Goal: Task Accomplishment & Management: Use online tool/utility

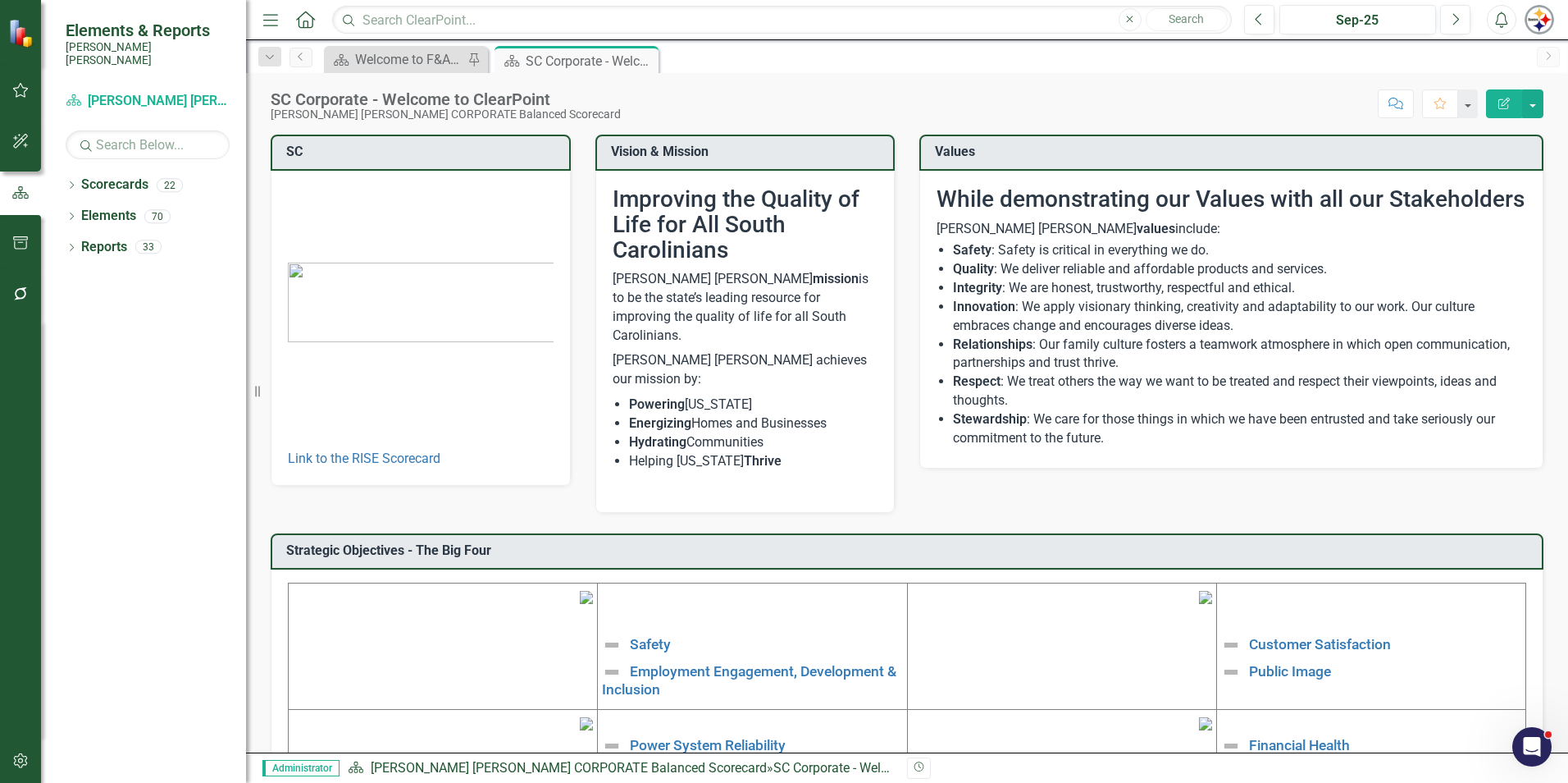
click at [18, 760] on icon "button" at bounding box center [21, 762] width 17 height 14
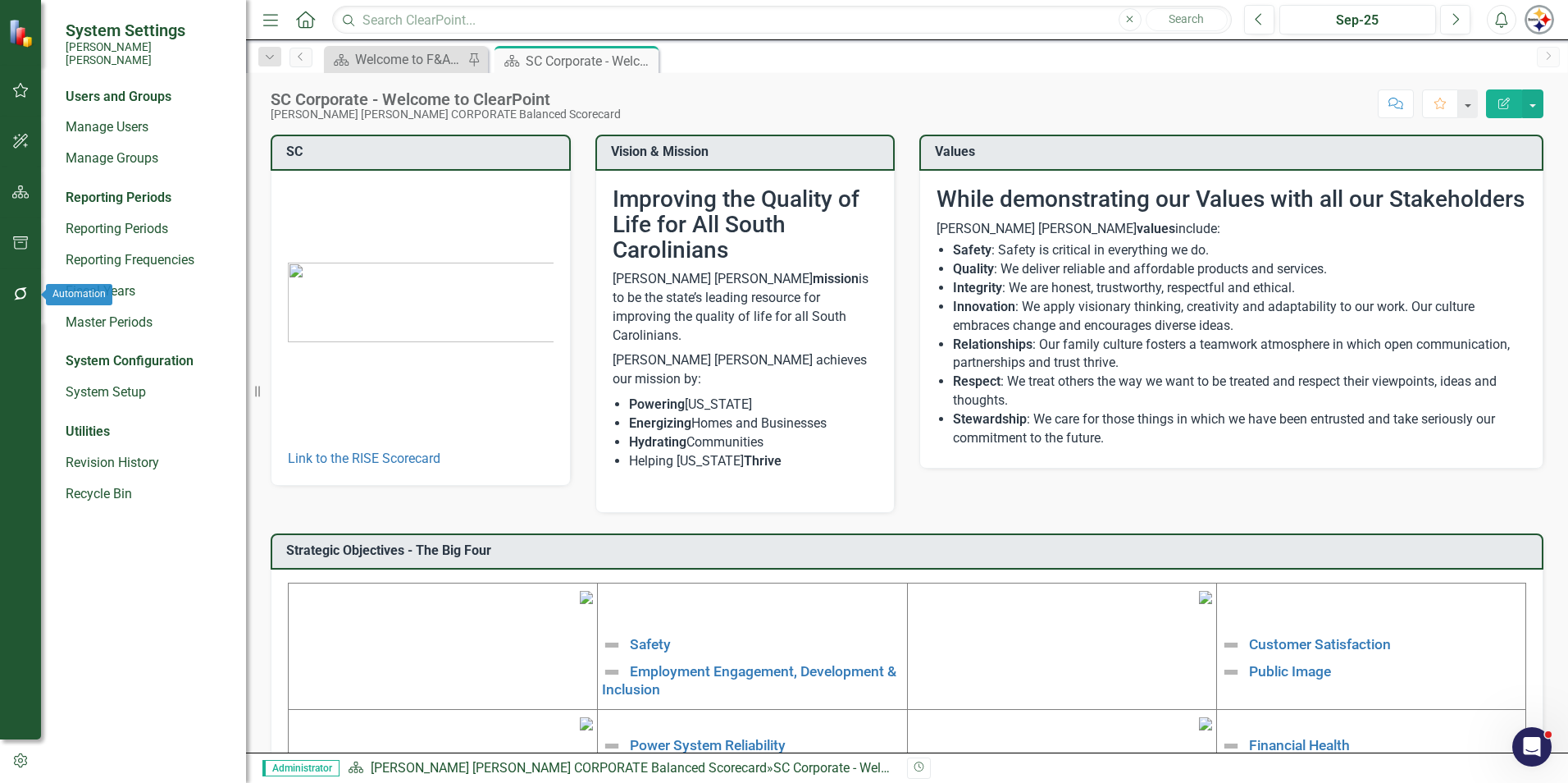
click at [14, 287] on button "button" at bounding box center [21, 294] width 37 height 34
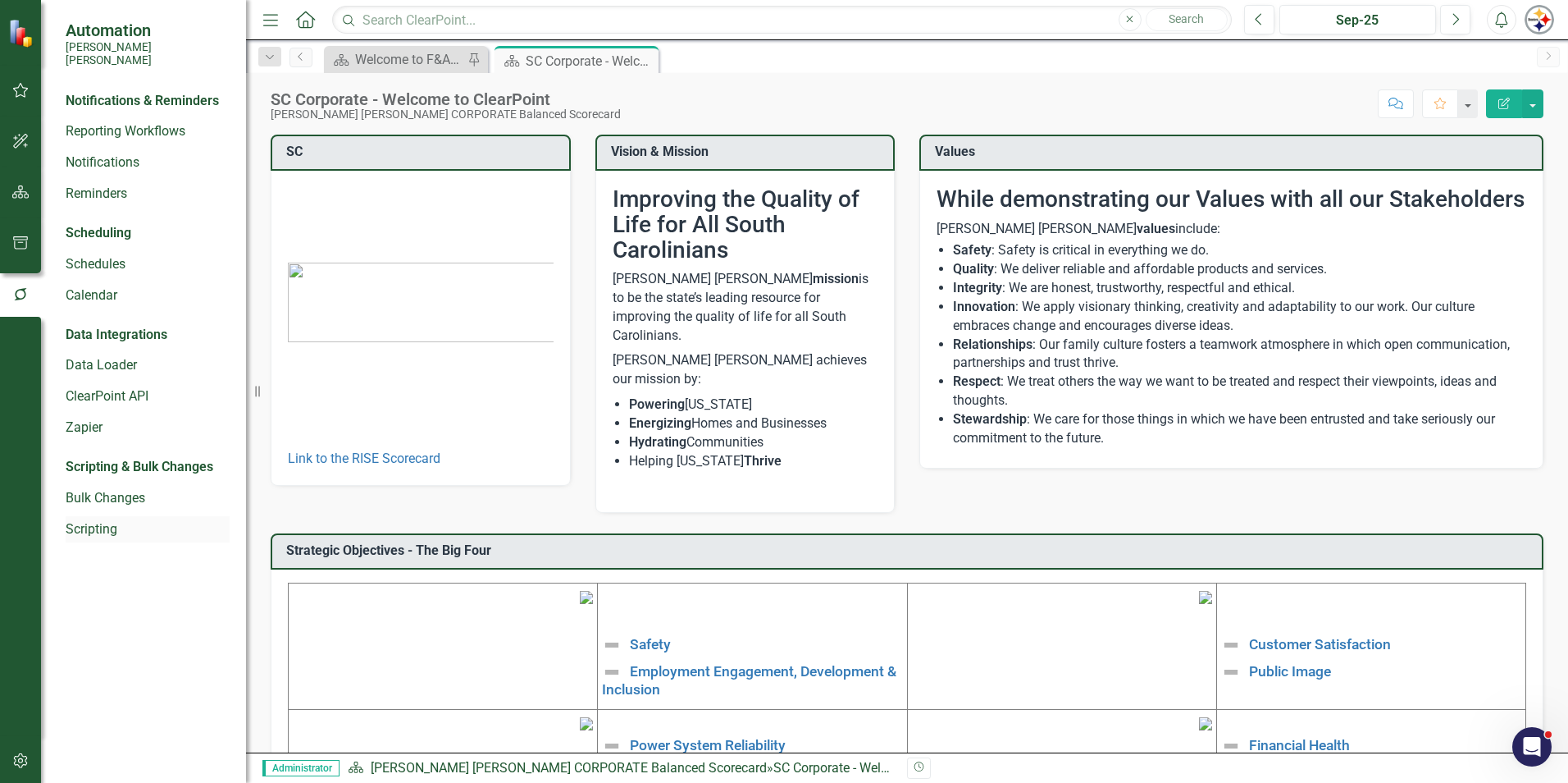
click at [111, 520] on link "Scripting" at bounding box center [148, 529] width 164 height 18
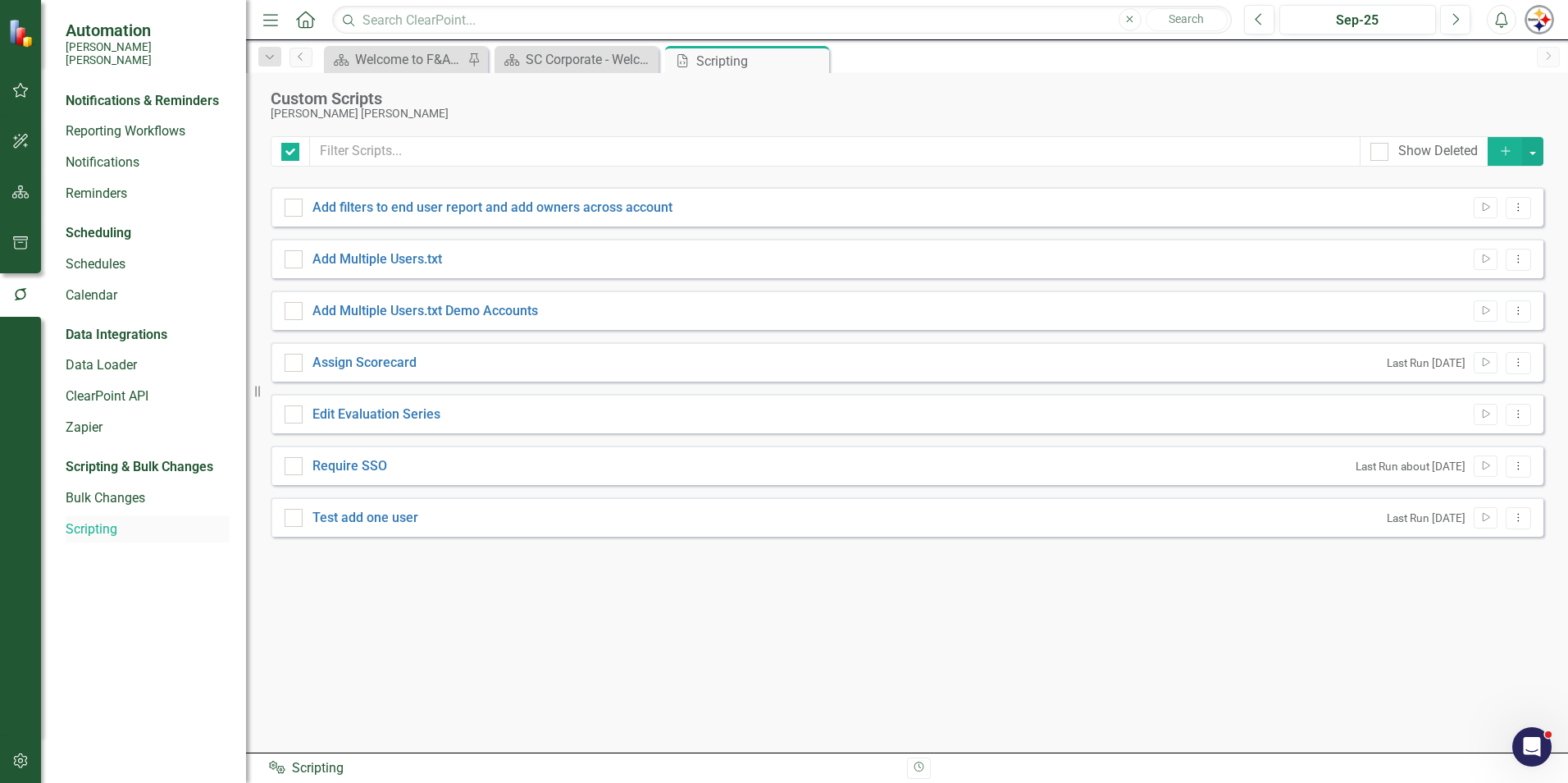
checkbox input "false"
click at [393, 362] on link "Assign Scorecard" at bounding box center [365, 363] width 104 height 16
click at [296, 362] on input "Assign Scorecard" at bounding box center [290, 359] width 11 height 11
checkbox input "true"
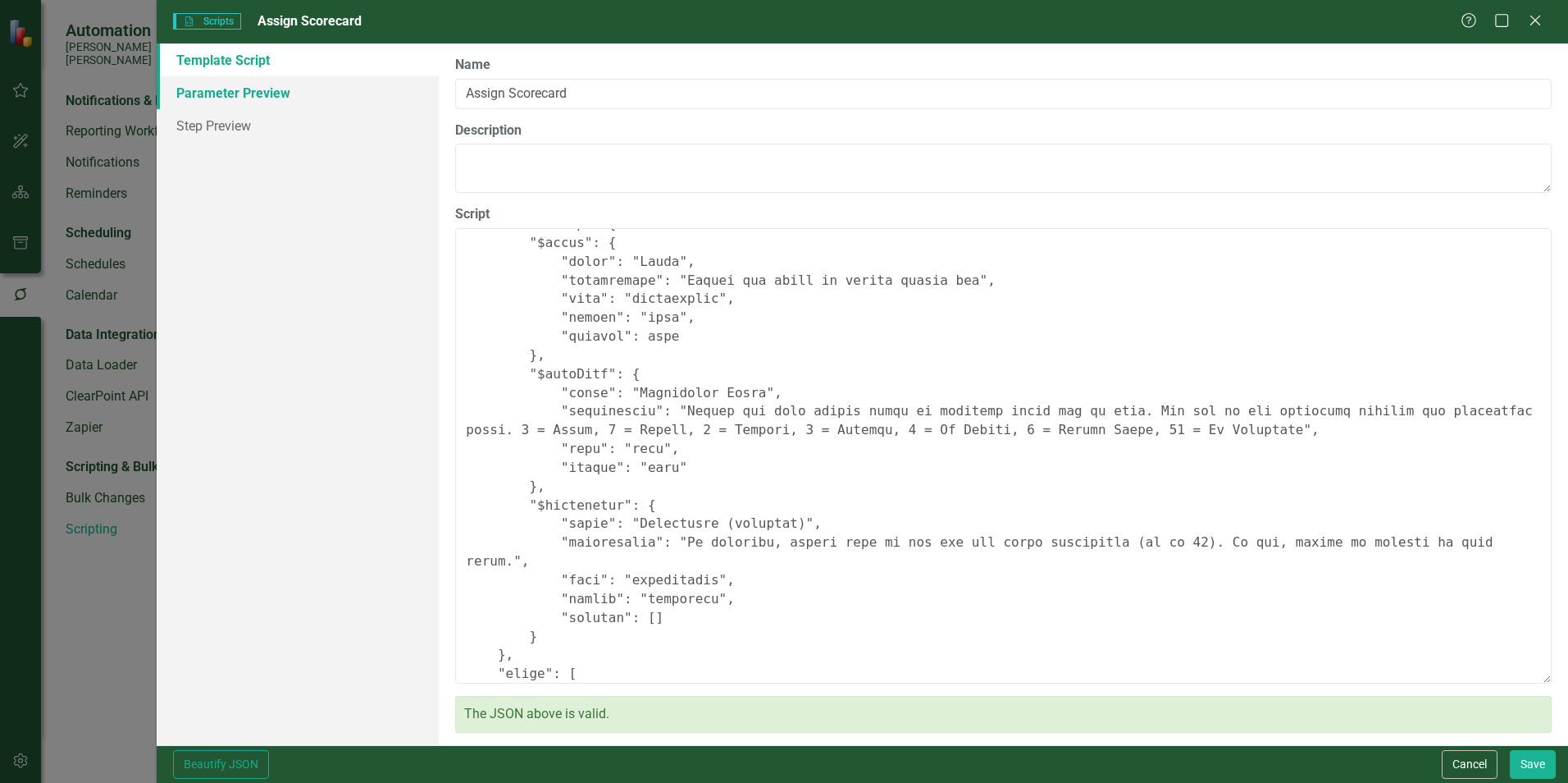
scroll to position [164, 0]
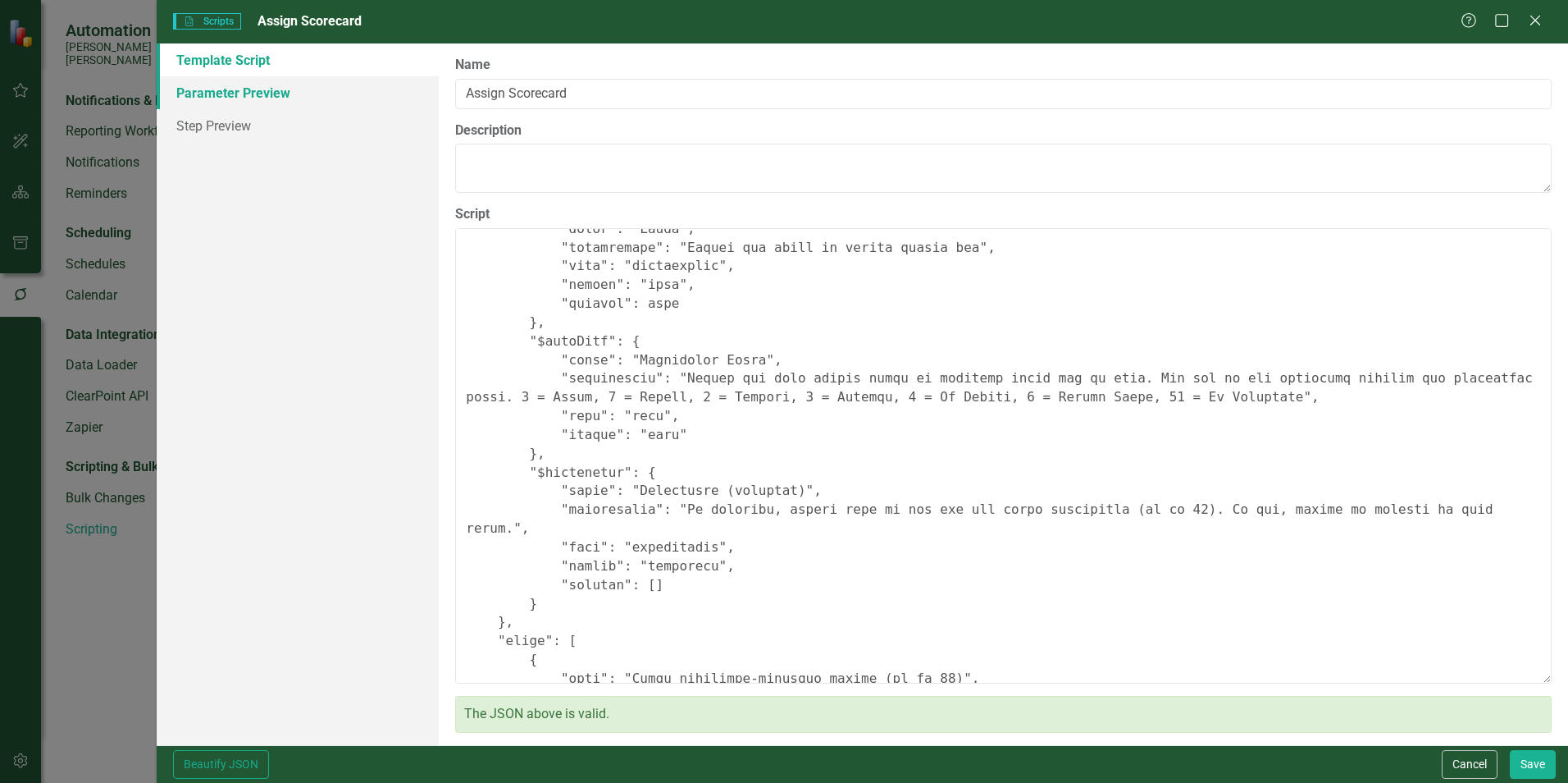
click at [234, 96] on link "Parameter Preview" at bounding box center [297, 92] width 282 height 33
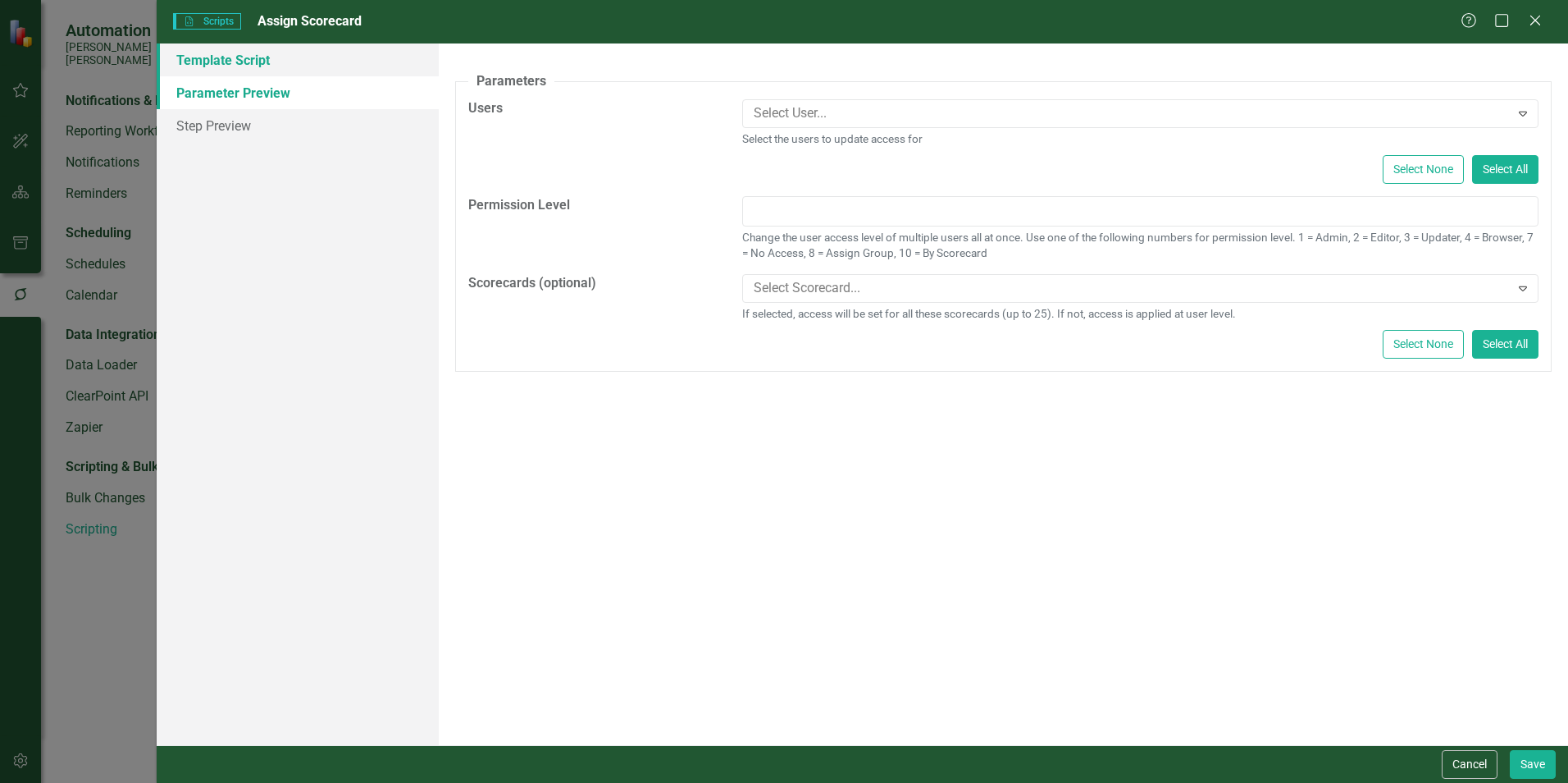
click at [265, 57] on link "Template Script" at bounding box center [297, 60] width 282 height 33
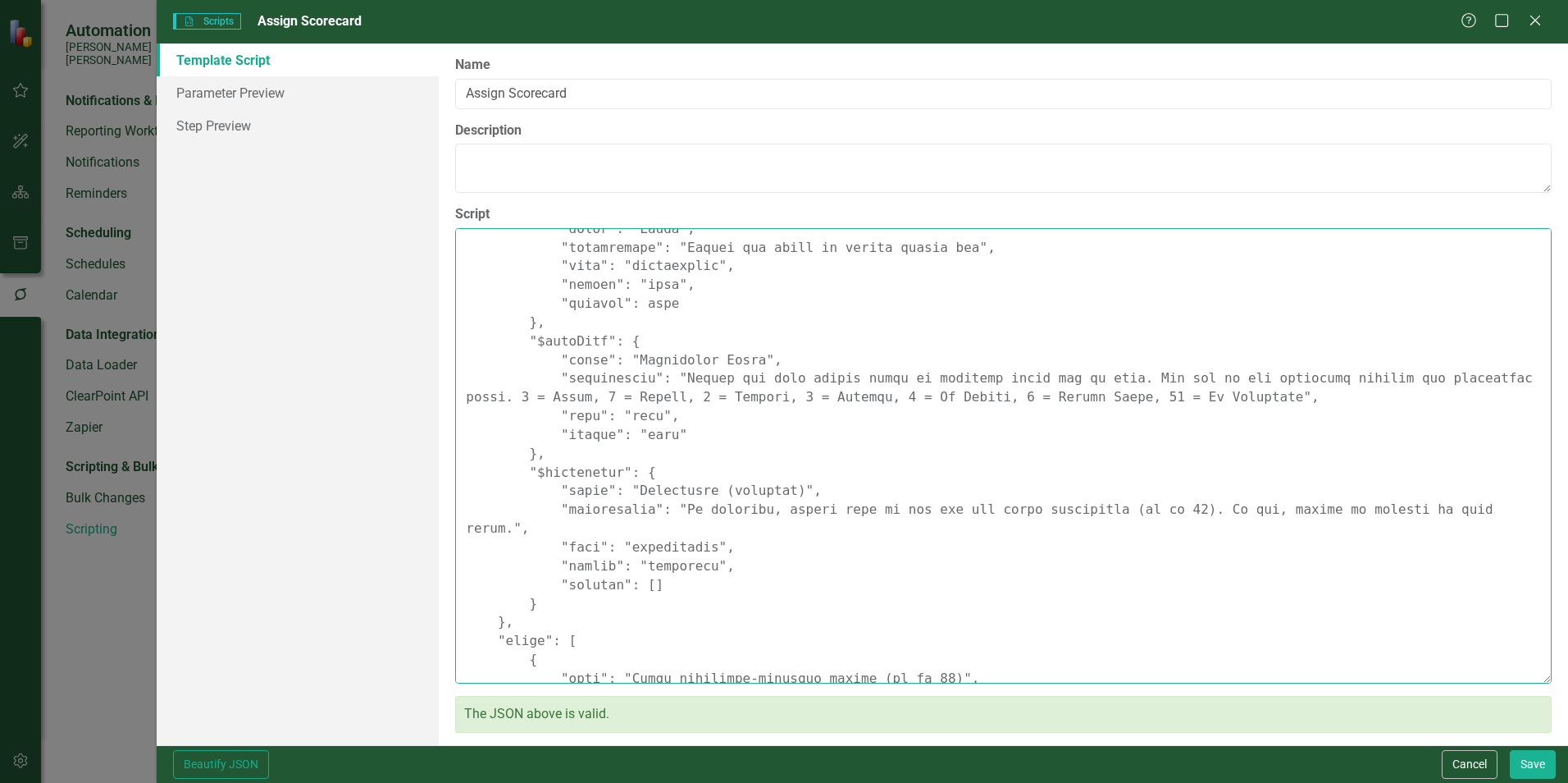
click at [1050, 374] on textarea "Script" at bounding box center [1003, 456] width 1097 height 455
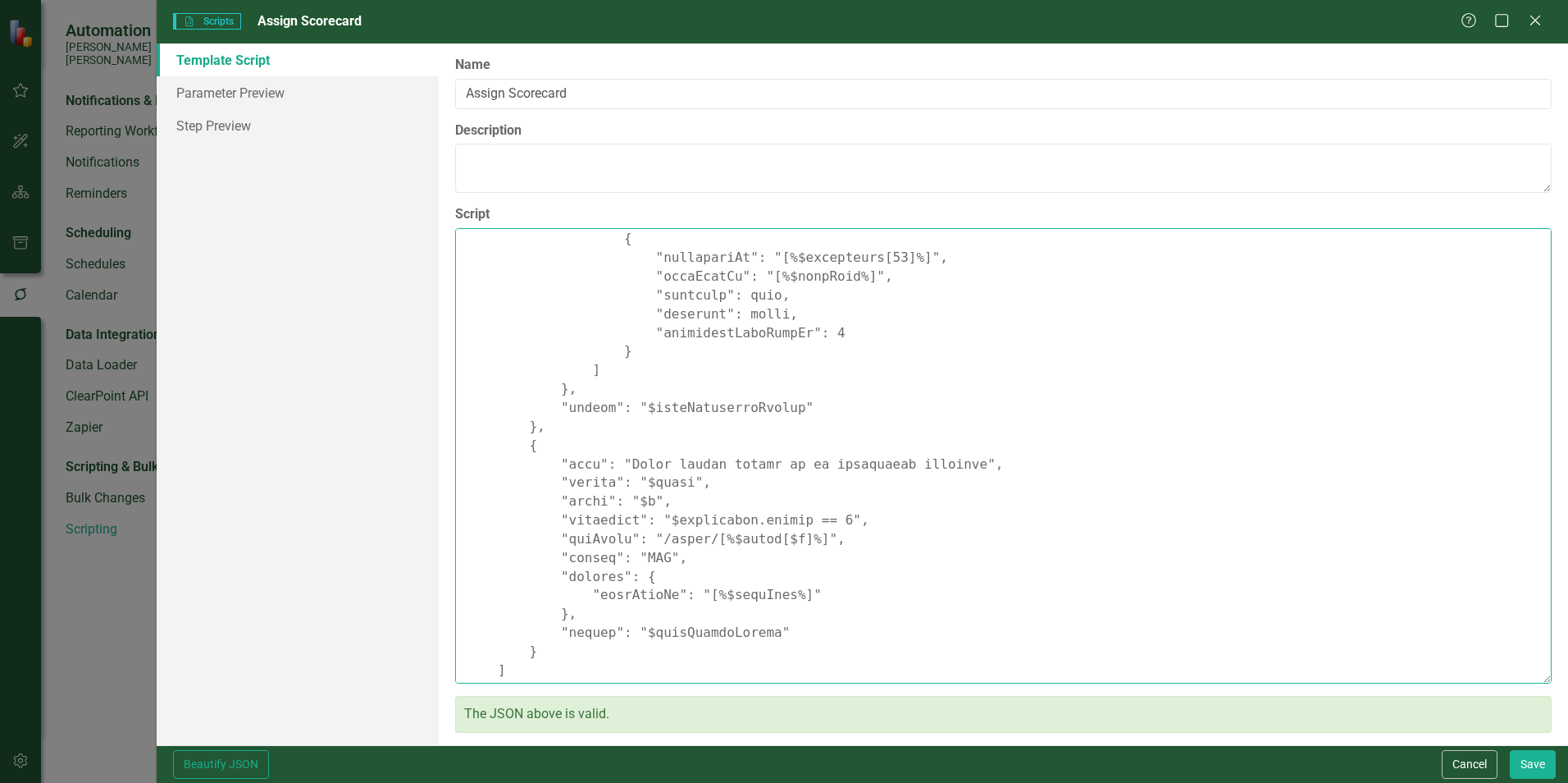
scroll to position [3906, 0]
click at [228, 88] on link "Parameter Preview" at bounding box center [297, 92] width 282 height 33
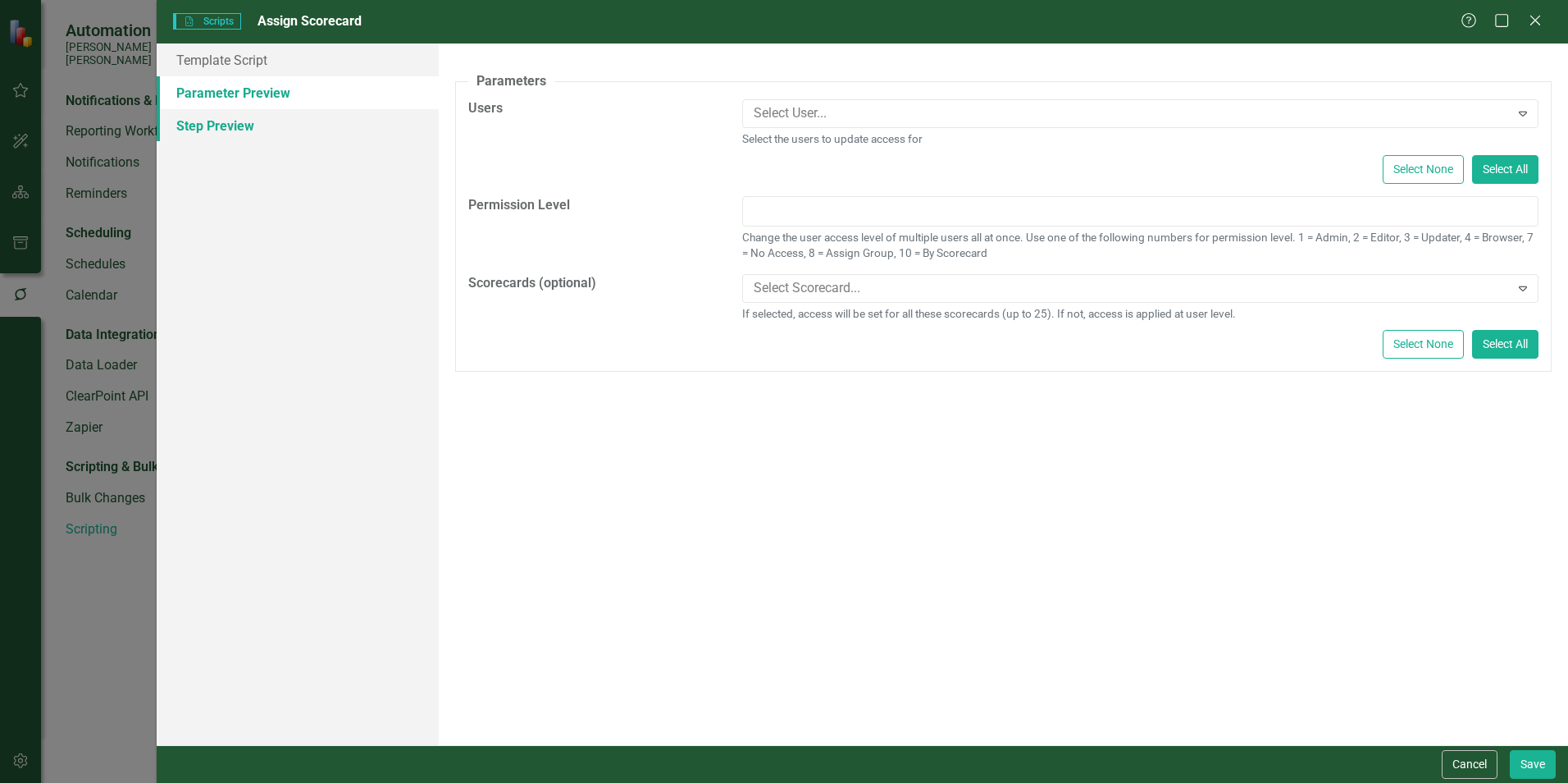
click at [236, 113] on link "Step Preview" at bounding box center [297, 125] width 282 height 33
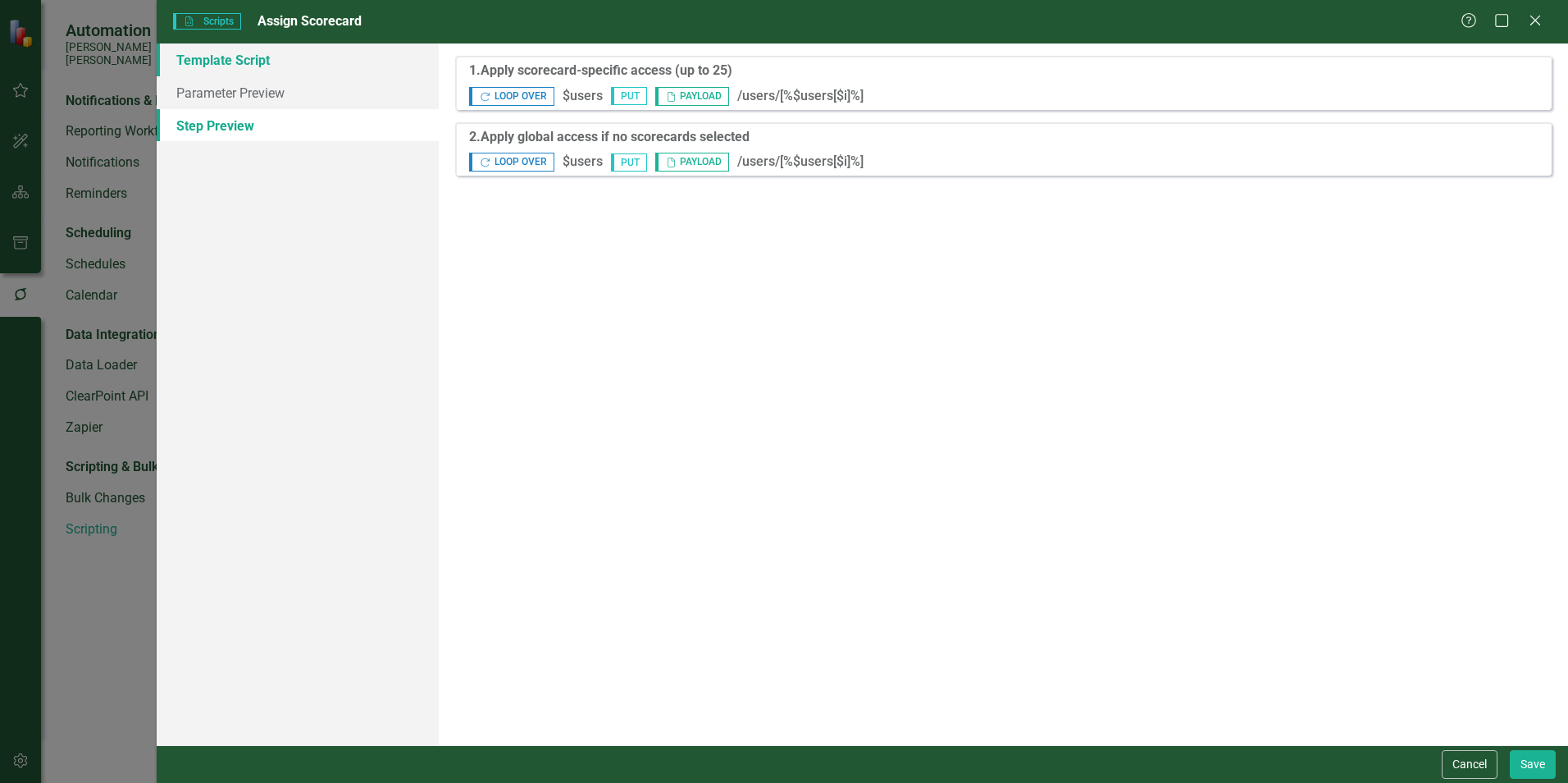
click at [226, 60] on link "Template Script" at bounding box center [297, 60] width 282 height 33
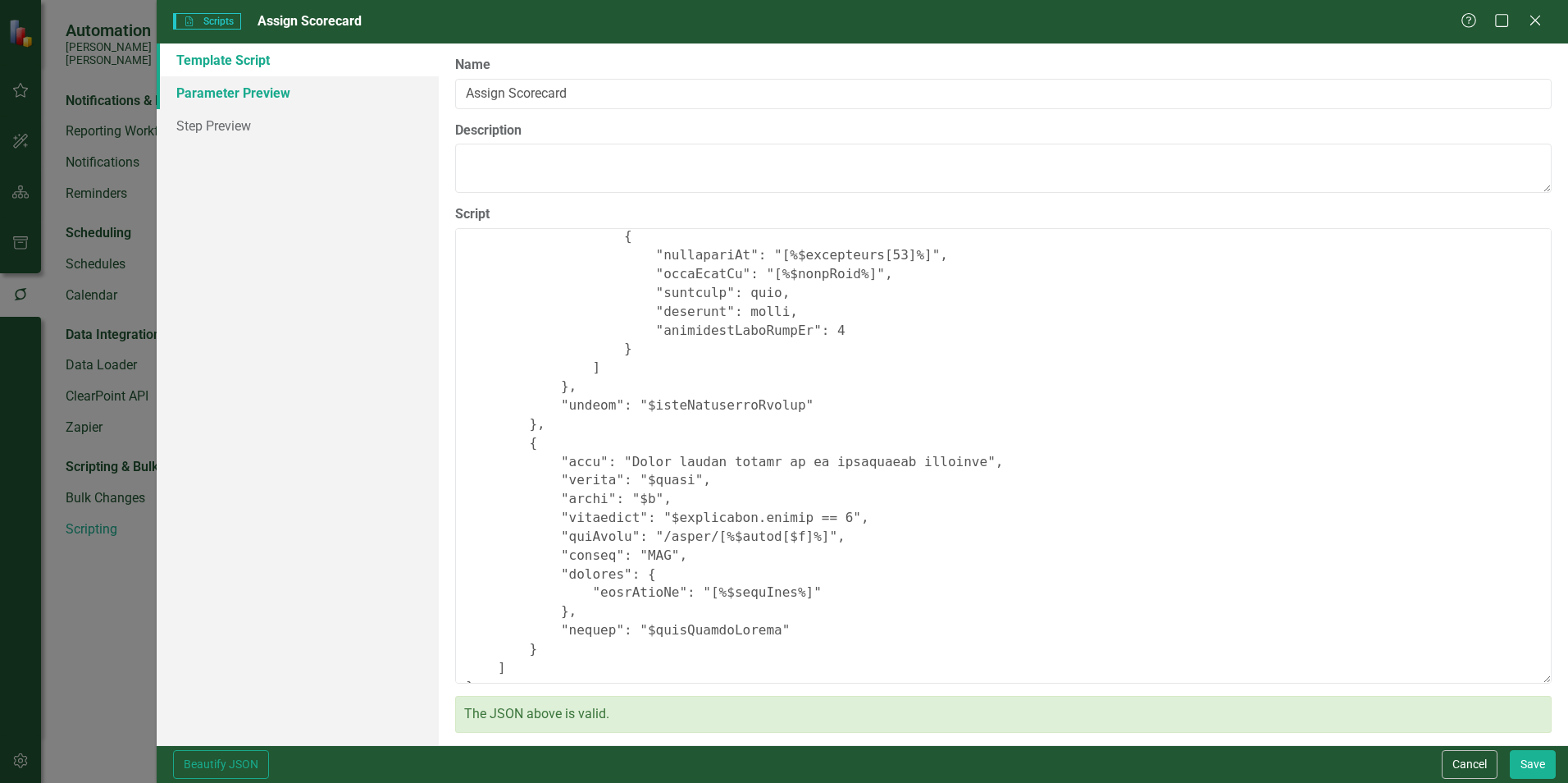
click at [228, 85] on link "Parameter Preview" at bounding box center [297, 92] width 282 height 33
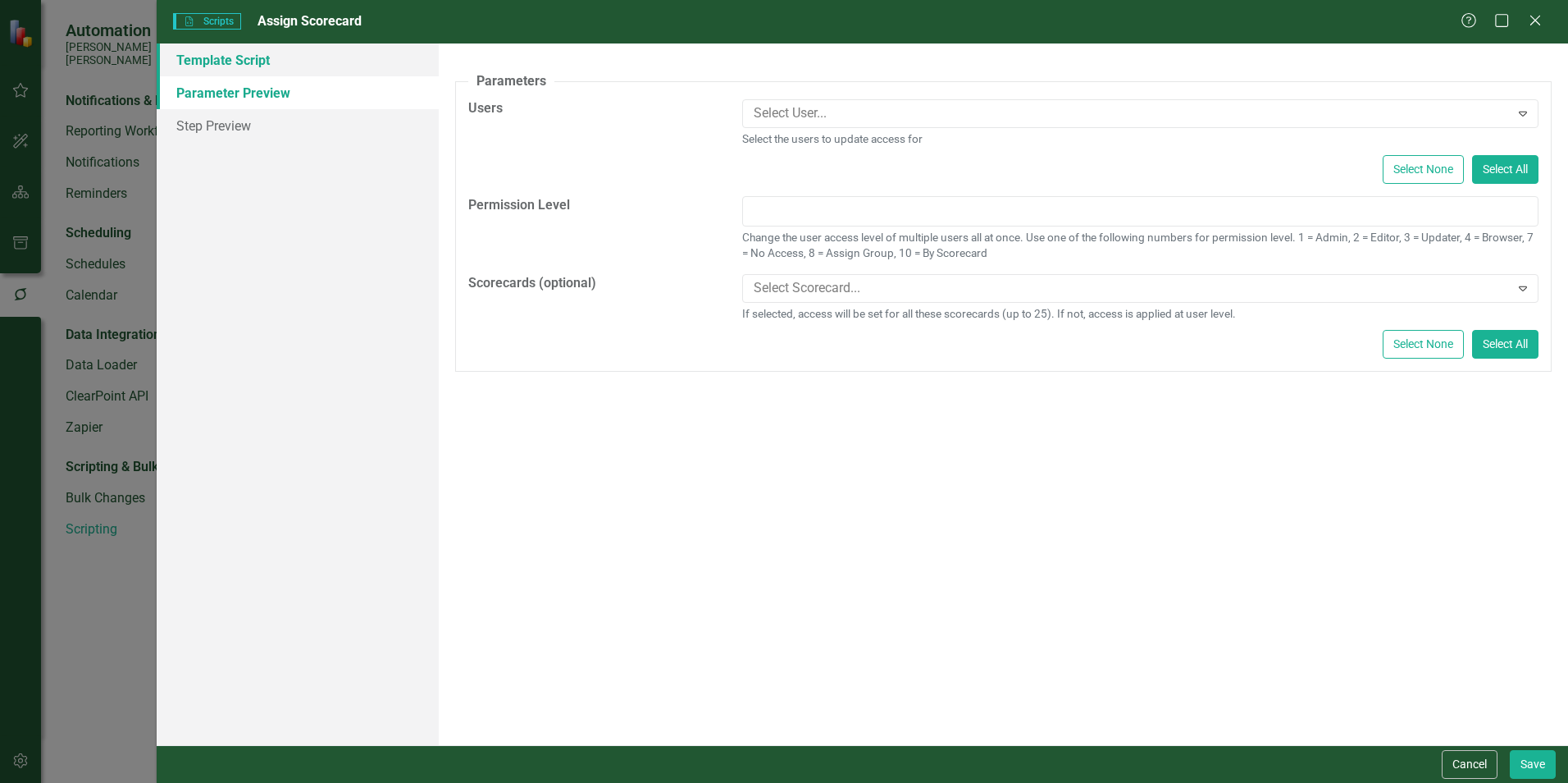
click at [227, 66] on link "Template Script" at bounding box center [297, 60] width 282 height 33
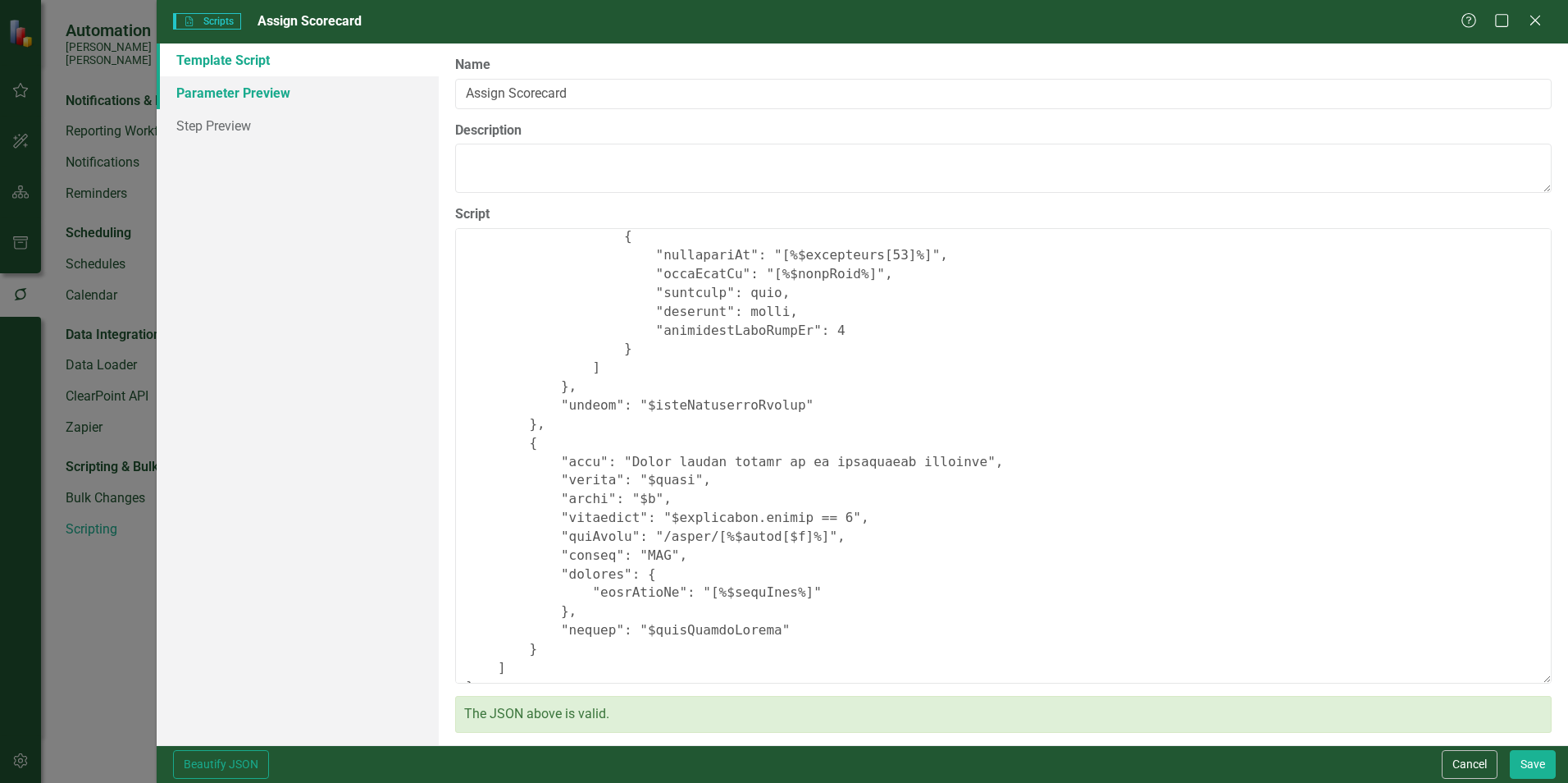
click at [255, 91] on link "Parameter Preview" at bounding box center [297, 92] width 282 height 33
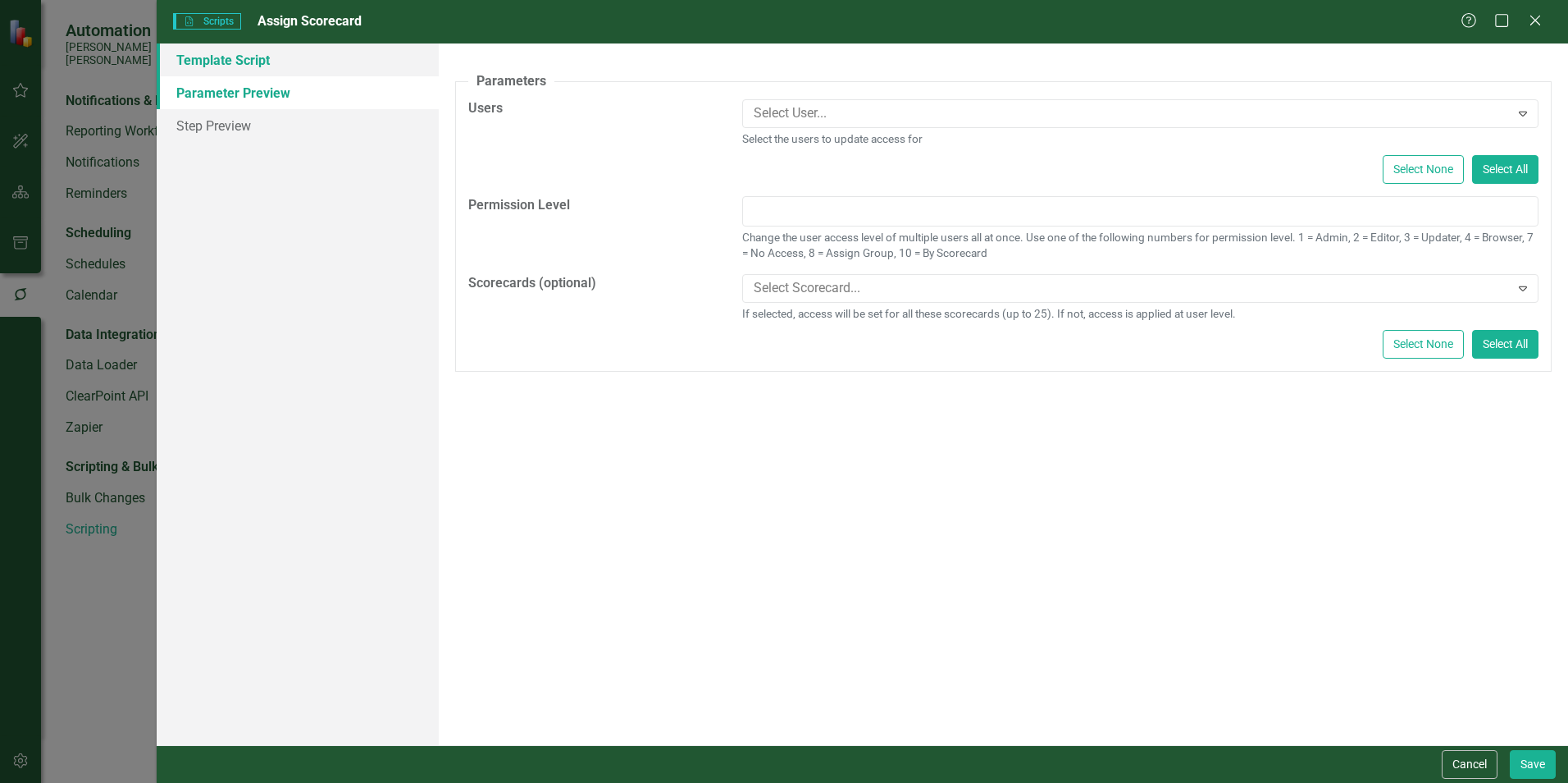
click at [234, 64] on link "Template Script" at bounding box center [297, 60] width 282 height 33
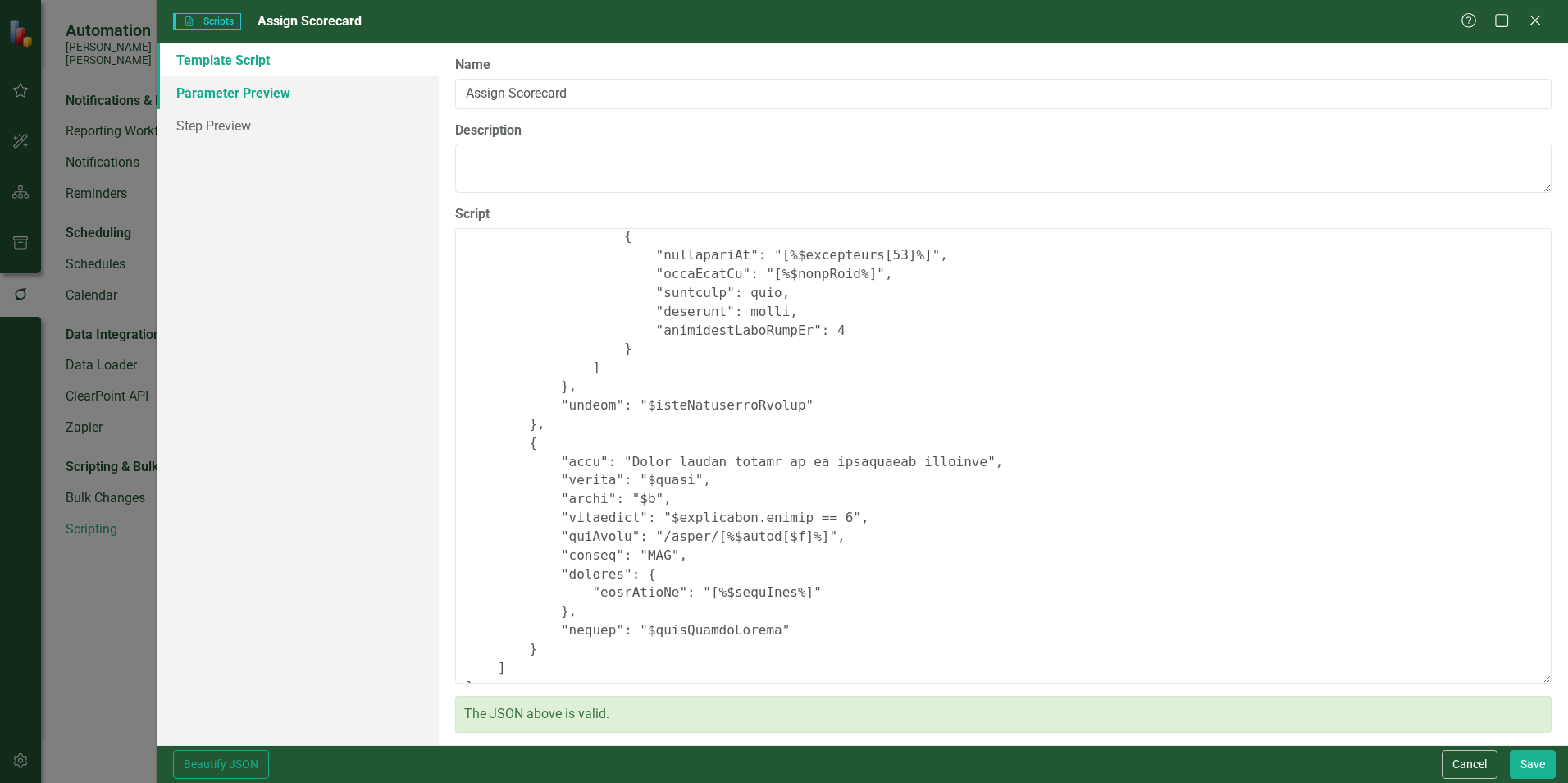
click at [281, 92] on link "Parameter Preview" at bounding box center [297, 92] width 282 height 33
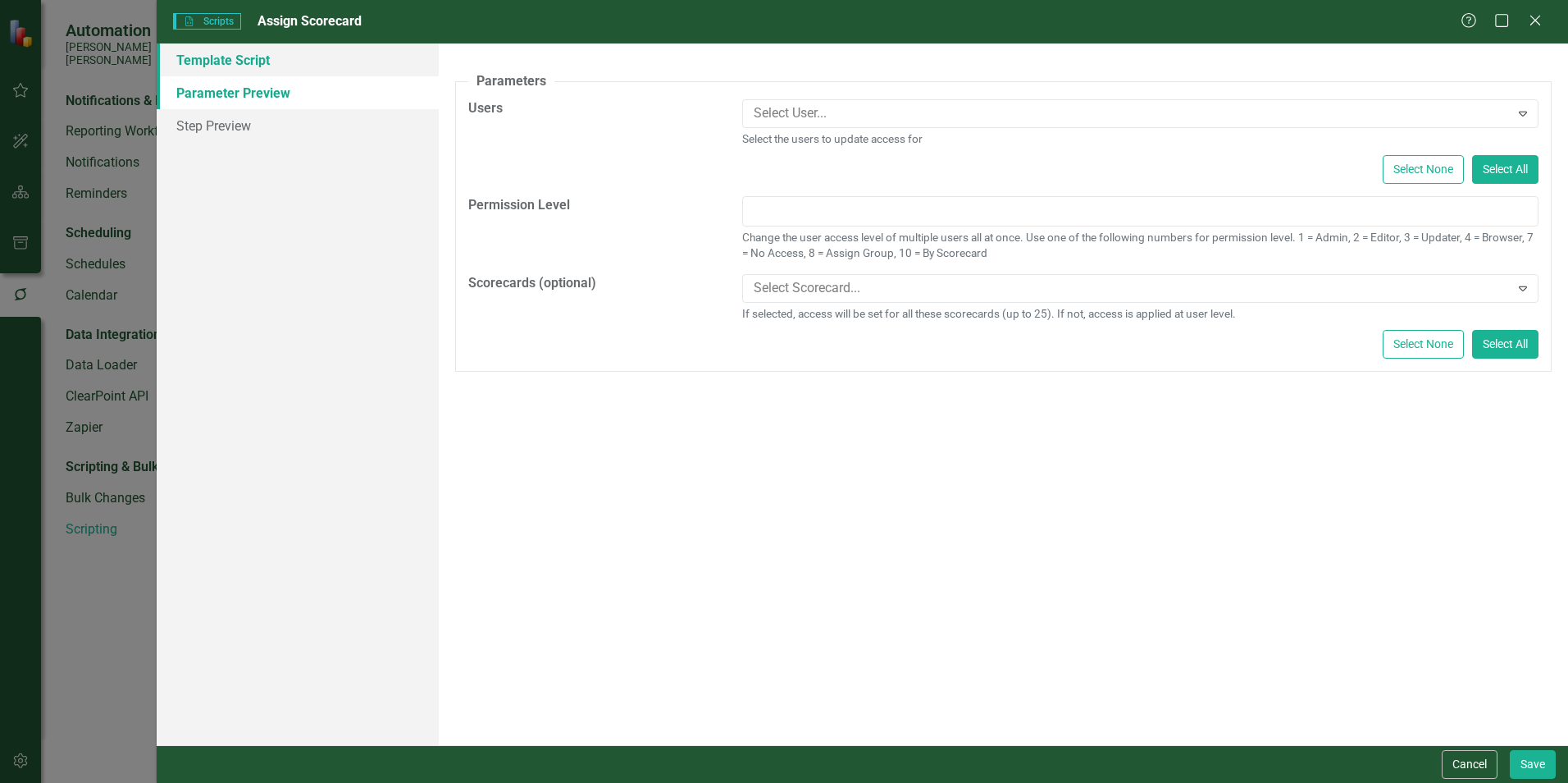
click at [272, 66] on link "Template Script" at bounding box center [297, 60] width 282 height 33
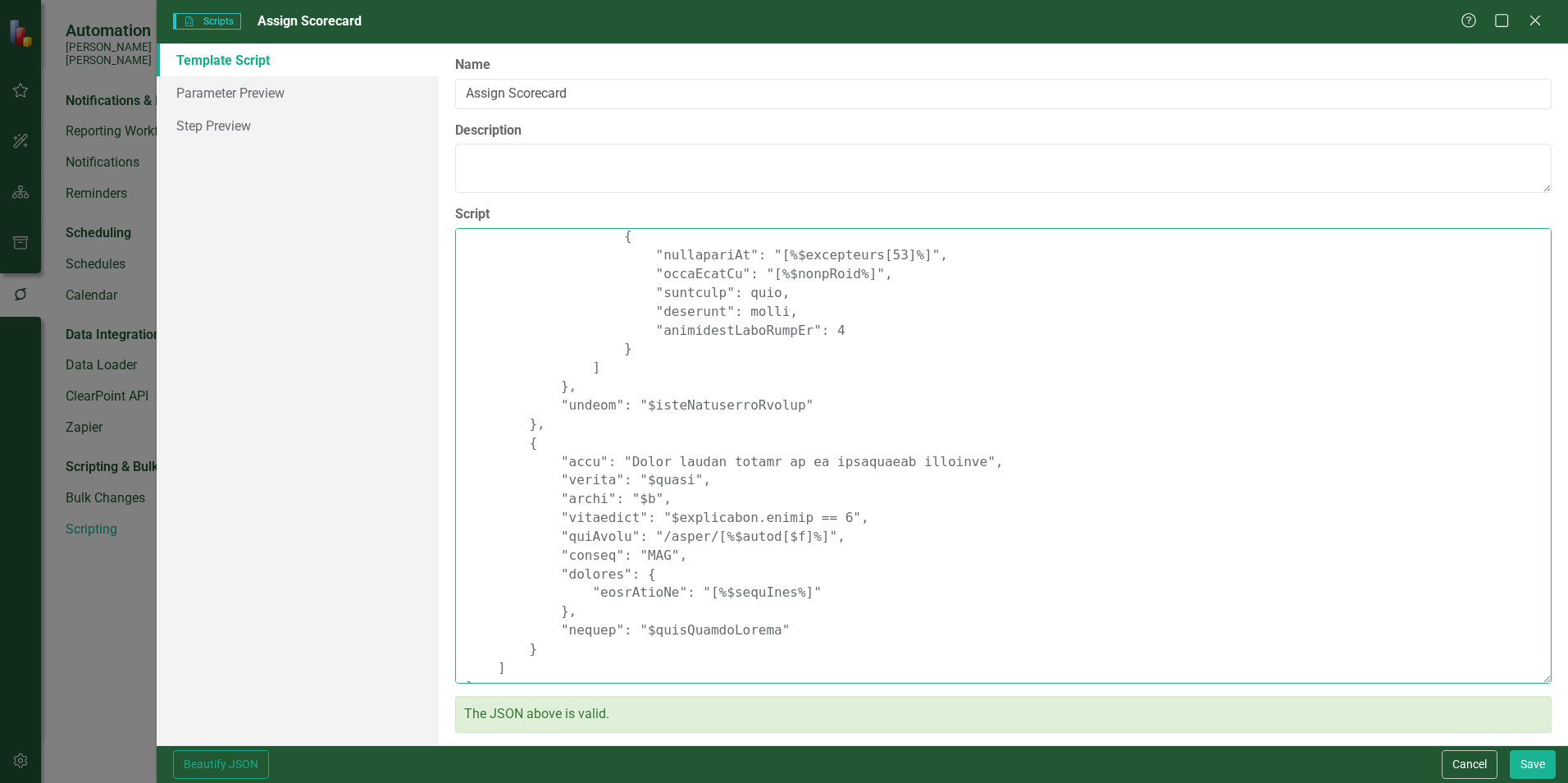
click at [1404, 534] on textarea "Script" at bounding box center [1003, 456] width 1097 height 455
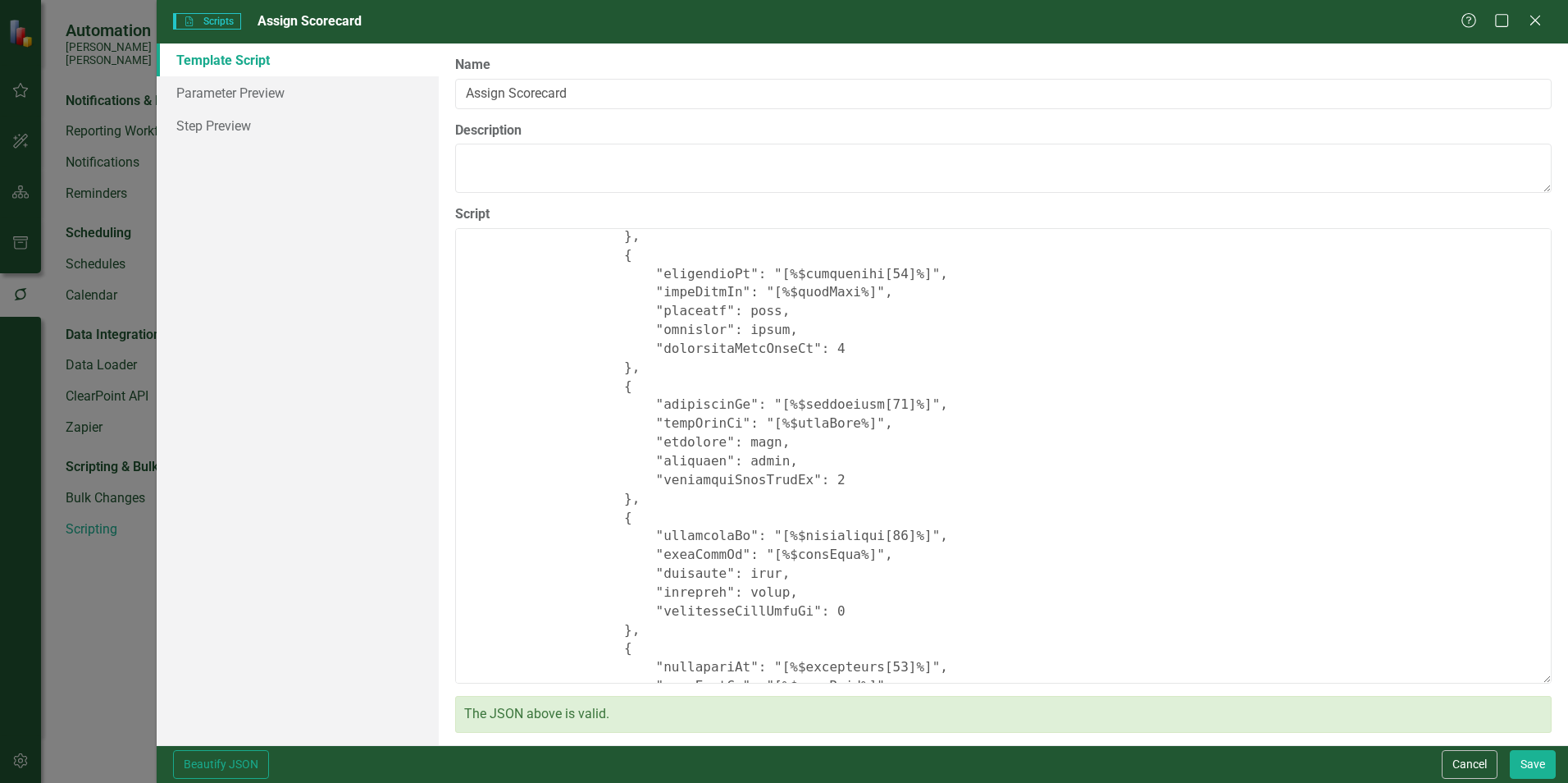
scroll to position [3496, 0]
click at [207, 92] on link "Parameter Preview" at bounding box center [297, 92] width 282 height 33
